Goal: Find specific page/section: Find specific page/section

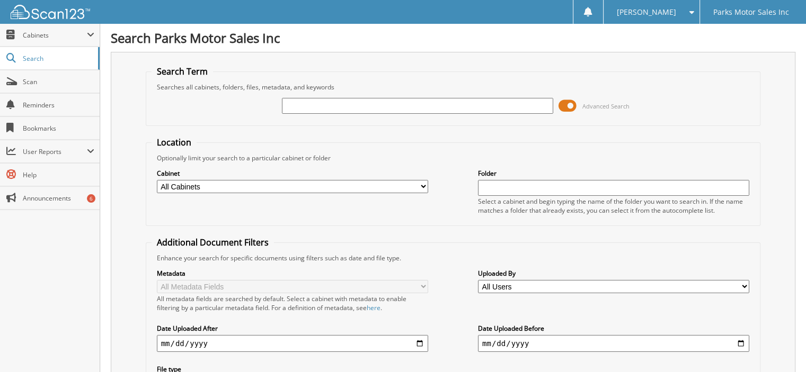
click at [630, 107] on div "Advanced Search" at bounding box center [453, 106] width 603 height 29
click at [425, 102] on input "text" at bounding box center [417, 106] width 271 height 16
type input "97774"
click at [26, 52] on link "Search" at bounding box center [50, 58] width 100 height 23
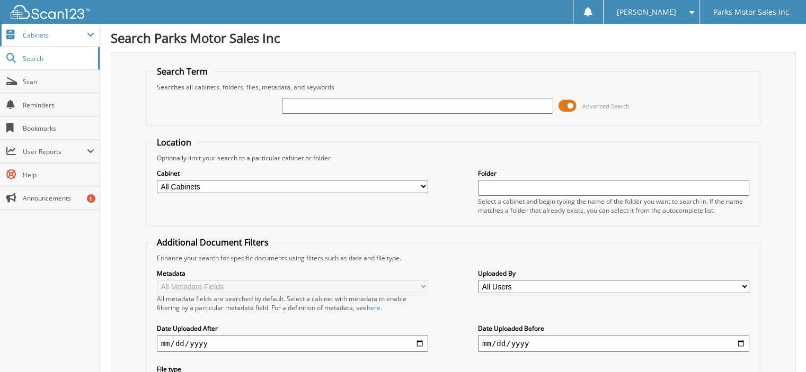
click at [56, 45] on span "Cabinets" at bounding box center [50, 35] width 100 height 23
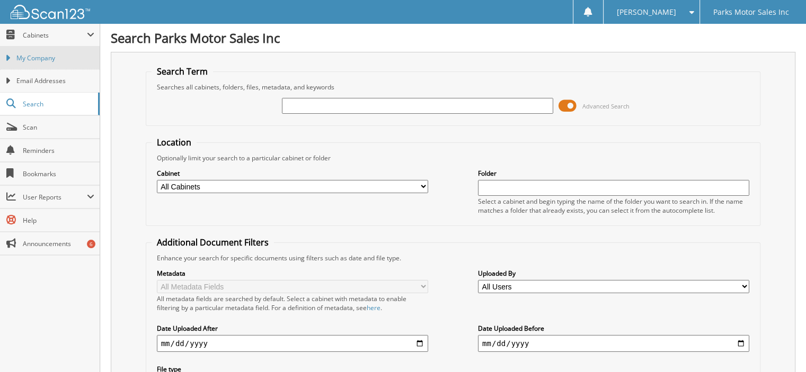
click at [50, 63] on link "My Company" at bounding box center [50, 58] width 100 height 23
